Goal: Transaction & Acquisition: Register for event/course

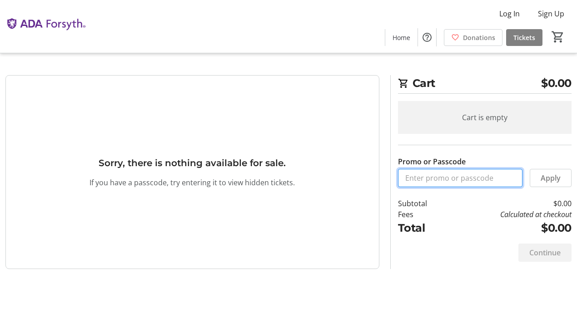
click at [416, 177] on input "Promo or Passcode" at bounding box center [460, 178] width 125 height 18
type input "ORALHEALTH2025"
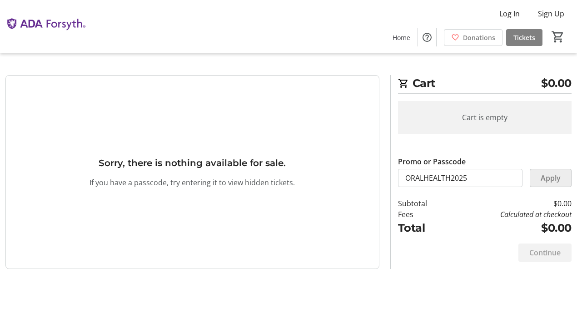
click at [551, 184] on span at bounding box center [551, 178] width 41 height 22
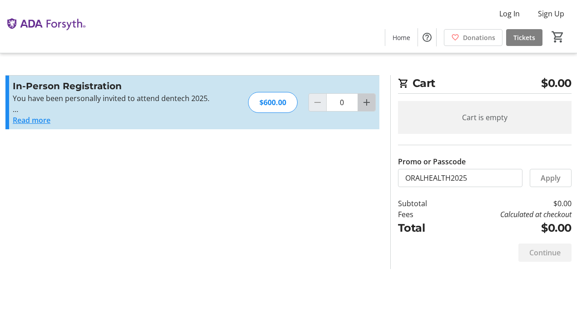
click at [369, 102] on mat-icon "Increment by one" at bounding box center [366, 102] width 11 height 11
type input "1"
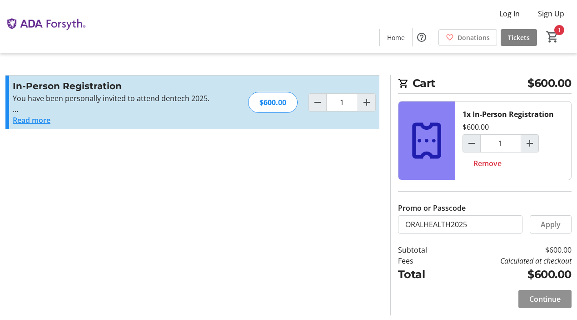
click at [530, 298] on span "Continue" at bounding box center [545, 298] width 31 height 11
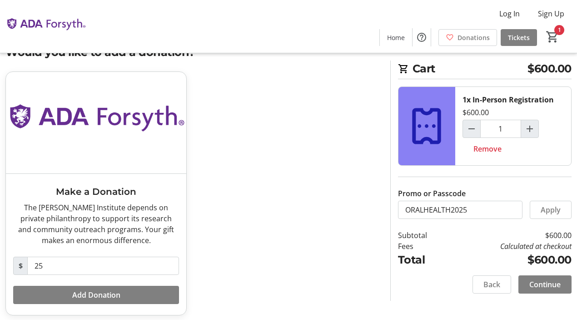
scroll to position [37, 0]
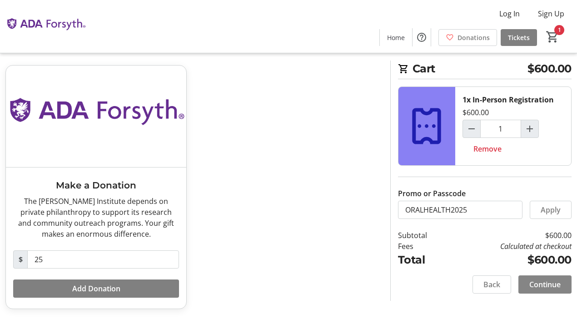
click at [531, 284] on span "Continue" at bounding box center [545, 284] width 31 height 11
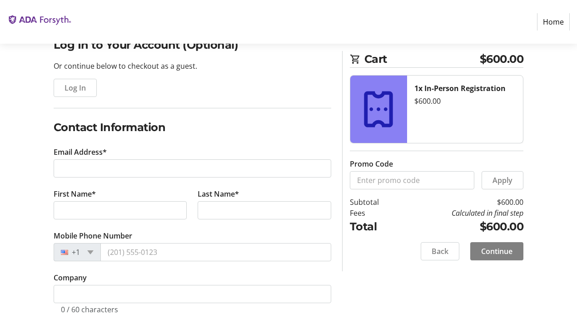
scroll to position [83, 0]
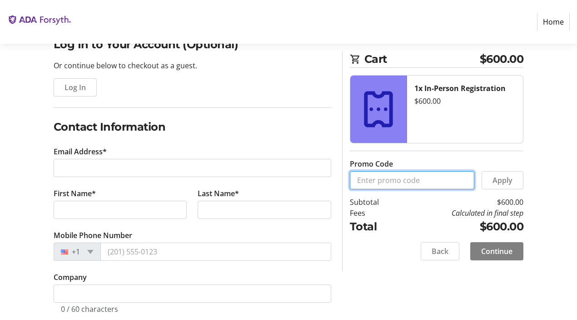
click at [424, 182] on input "Promo Code" at bounding box center [412, 180] width 125 height 18
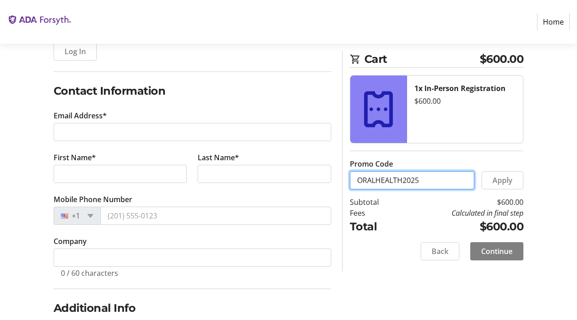
scroll to position [57, 0]
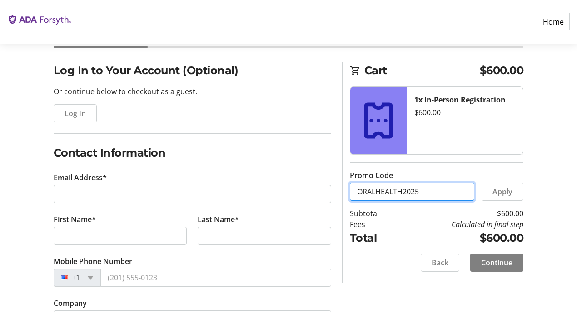
type input "ORALHEALTH2025"
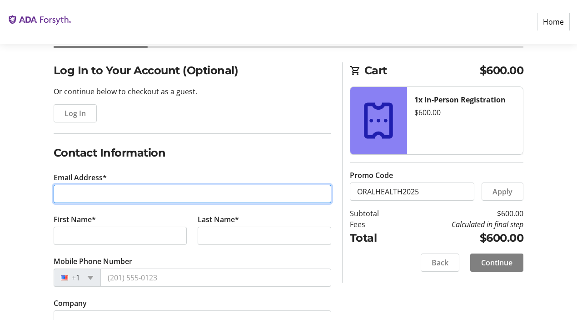
click at [85, 190] on input "Email Address*" at bounding box center [193, 194] width 278 height 18
type input "[PERSON_NAME][EMAIL_ADDRESS][DOMAIN_NAME]"
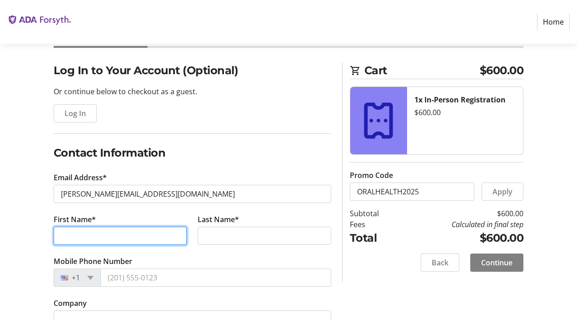
click at [65, 239] on input "First Name*" at bounding box center [121, 235] width 134 height 18
type input "[PERSON_NAME]"
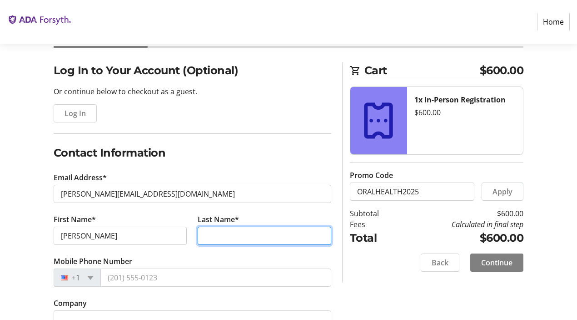
click at [224, 239] on input "Last Name*" at bounding box center [265, 235] width 134 height 18
type input "Brown"
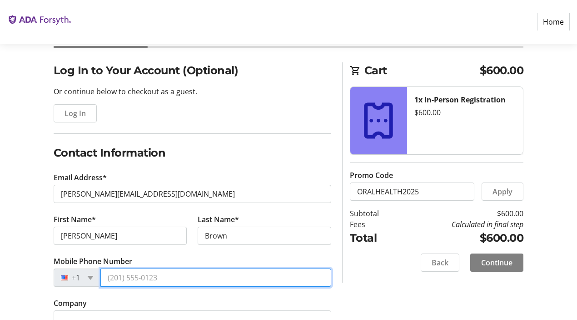
click at [140, 272] on input "Mobile Phone Number" at bounding box center [215, 277] width 231 height 18
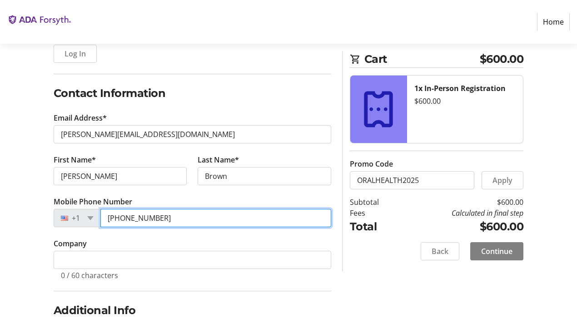
scroll to position [120, 0]
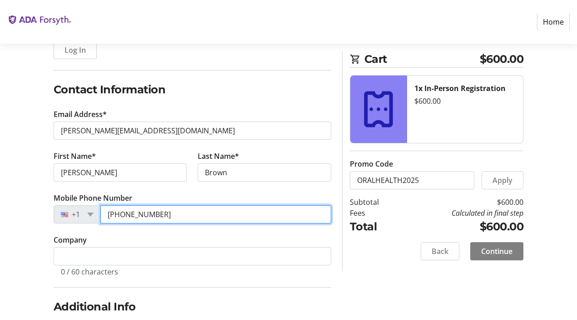
type input "[PHONE_NUMBER]"
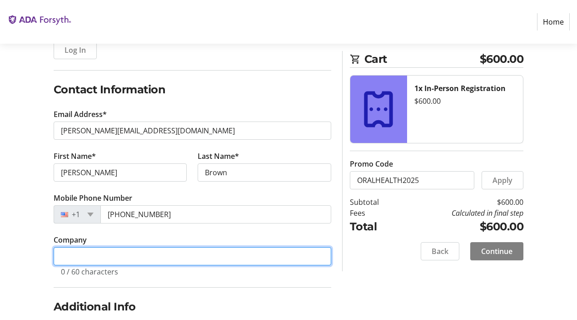
click at [84, 256] on input "Company" at bounding box center [193, 256] width 278 height 18
type input "Feno"
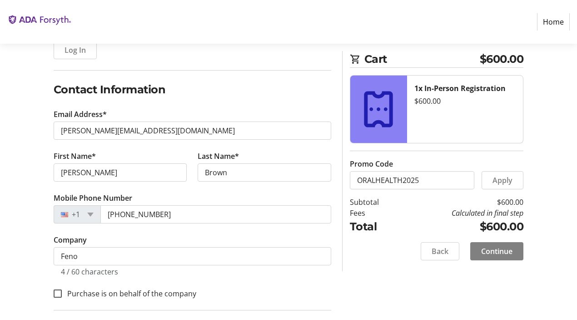
click at [216, 278] on tr-form-field "Company Feno 4 / 60 characters" at bounding box center [193, 260] width 278 height 53
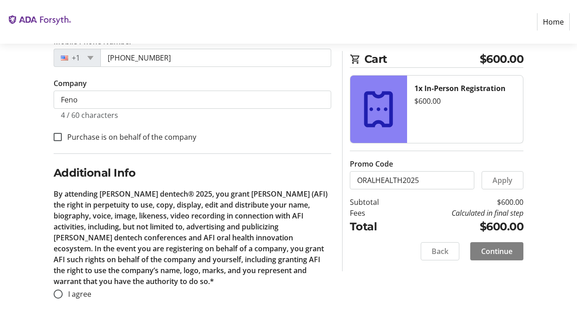
scroll to position [277, 0]
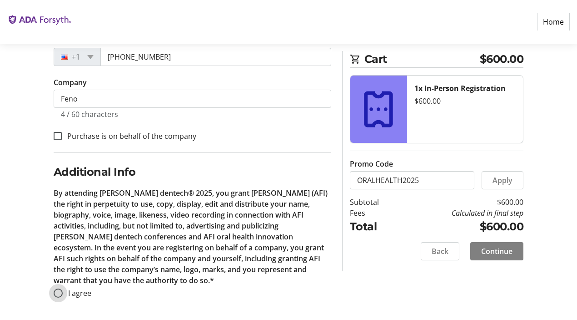
click at [57, 291] on input "I agree" at bounding box center [58, 292] width 9 height 9
radio input "true"
click at [499, 251] on span "Continue" at bounding box center [496, 251] width 31 height 11
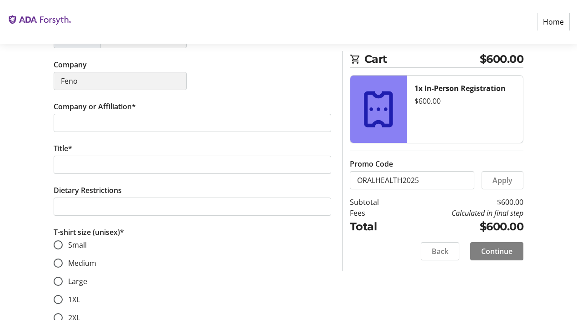
scroll to position [284, 0]
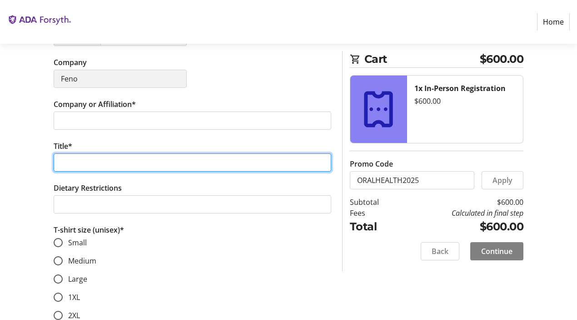
click at [115, 168] on input "Title*" at bounding box center [193, 162] width 278 height 18
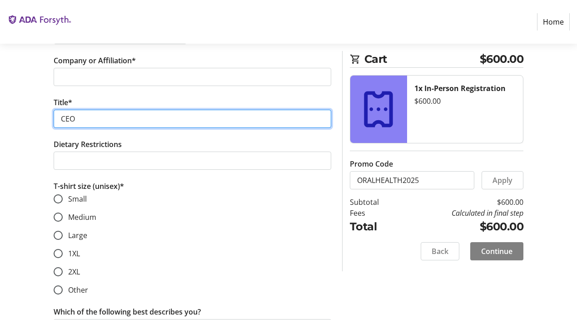
scroll to position [331, 0]
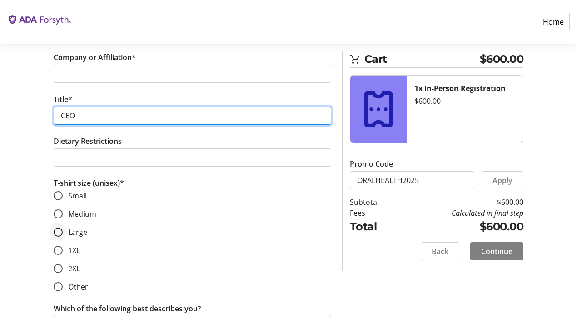
type input "CEO"
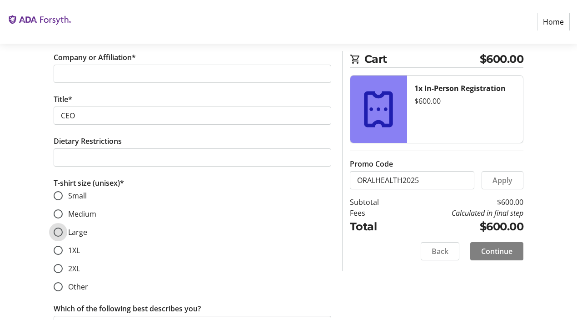
click at [58, 234] on input "Large" at bounding box center [58, 231] width 9 height 9
radio input "true"
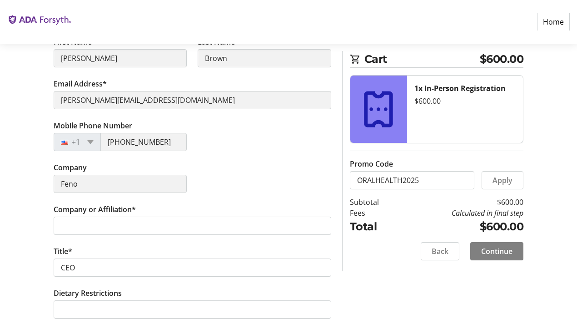
scroll to position [178, 0]
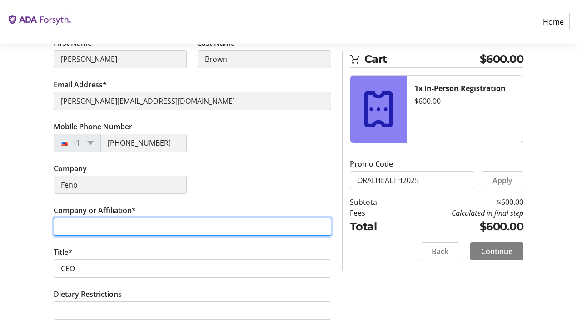
click at [63, 229] on input "Company or Affiliation*" at bounding box center [193, 226] width 278 height 18
type input "Feno"
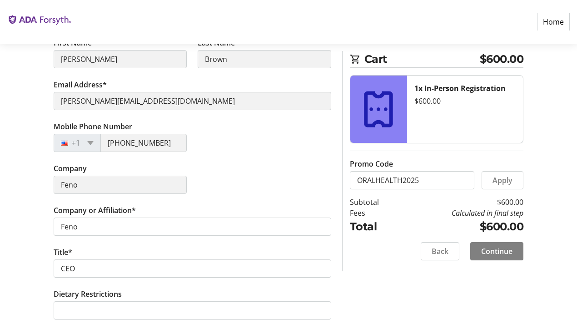
click at [77, 251] on tr-form-field "Title* CEO" at bounding box center [193, 267] width 278 height 42
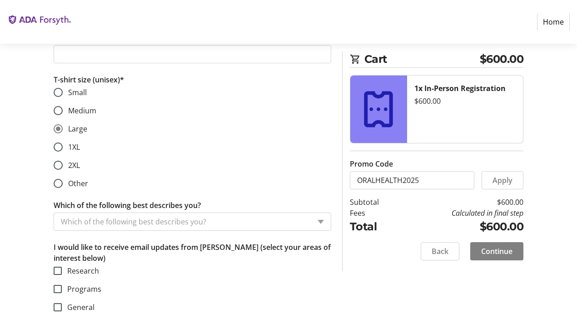
scroll to position [437, 0]
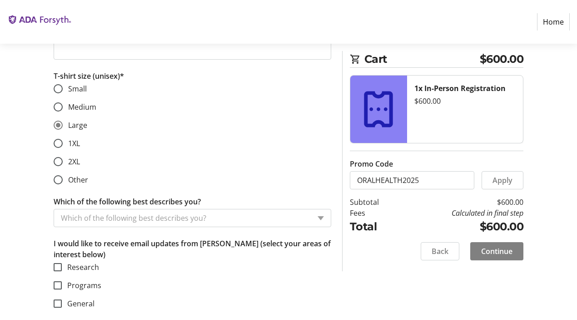
click at [149, 220] on input "Which of the following best describes you?" at bounding box center [186, 217] width 250 height 11
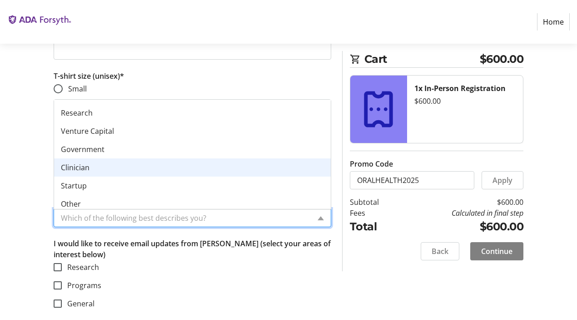
scroll to position [36, 0]
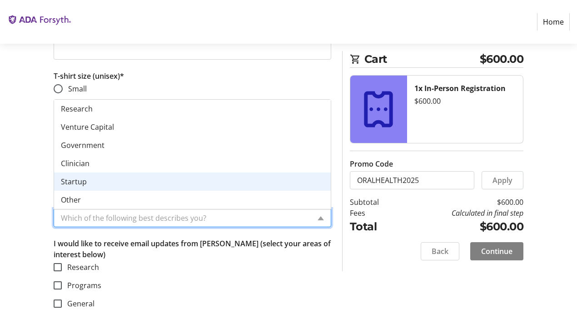
click at [121, 186] on div "Startup" at bounding box center [192, 181] width 277 height 18
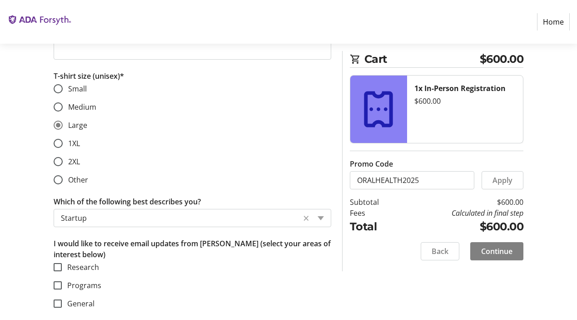
click at [120, 271] on mat-checkbox "Research" at bounding box center [193, 266] width 278 height 11
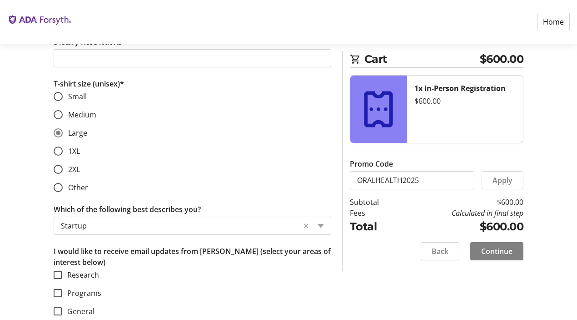
scroll to position [437, 0]
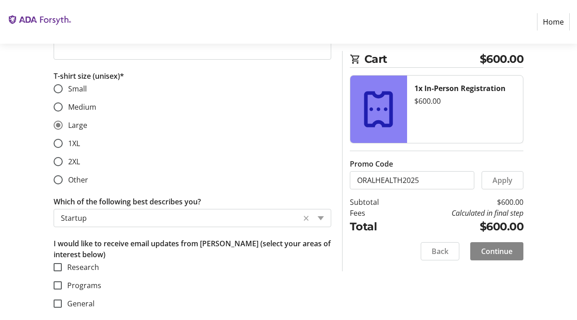
click at [491, 254] on span "Continue" at bounding box center [496, 251] width 31 height 11
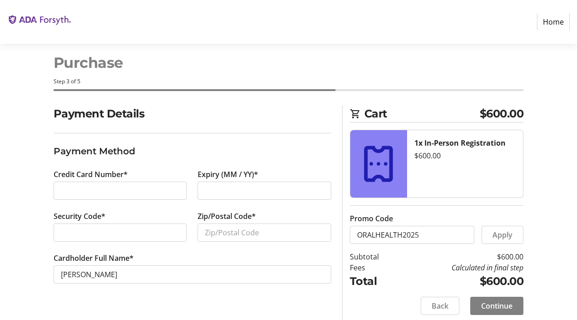
scroll to position [20, 0]
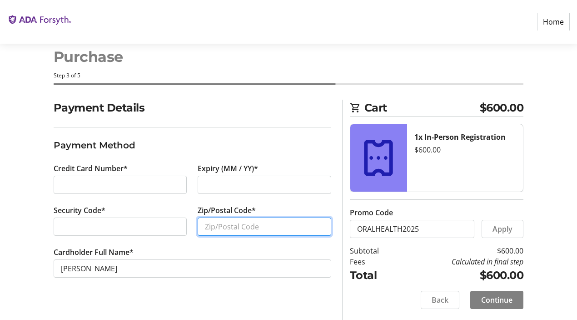
click at [204, 229] on input "Zip/Postal Code*" at bounding box center [265, 226] width 134 height 18
type input "90275"
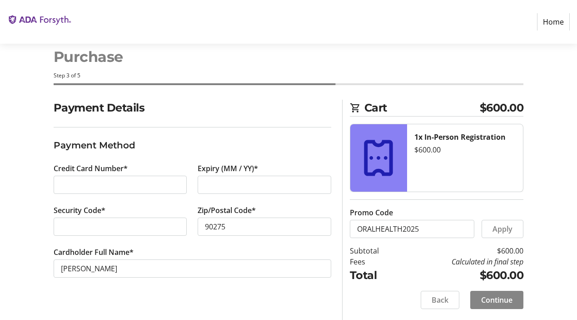
click at [503, 306] on span at bounding box center [497, 300] width 53 height 22
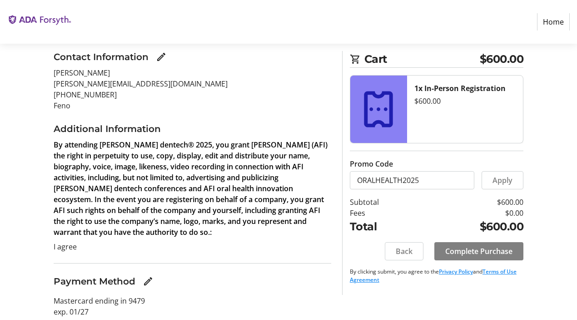
scroll to position [138, 0]
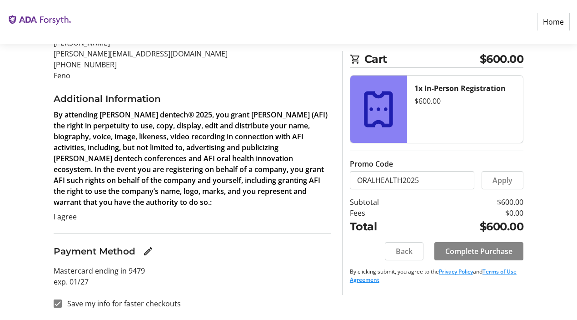
click at [451, 251] on span "Complete Purchase" at bounding box center [479, 251] width 67 height 11
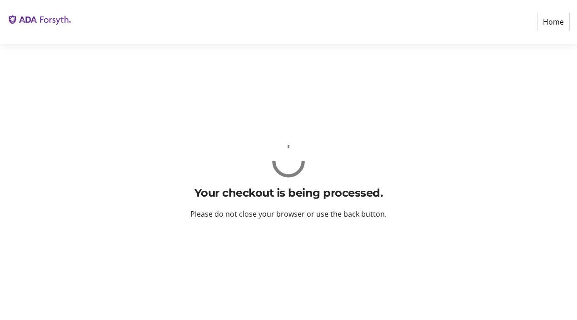
scroll to position [0, 0]
